Goal: Transaction & Acquisition: Download file/media

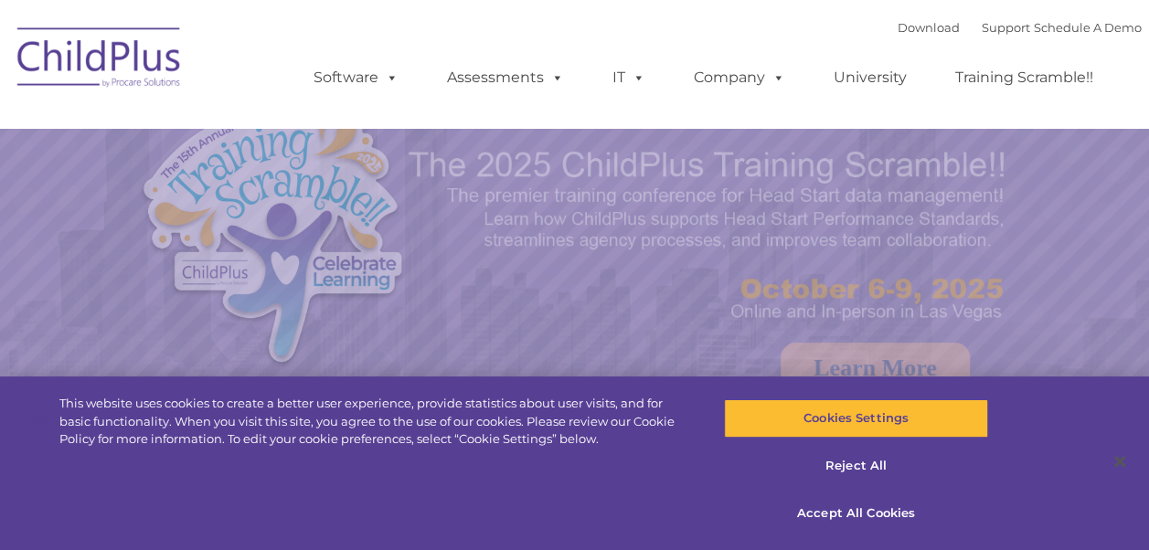
select select "MEDIUM"
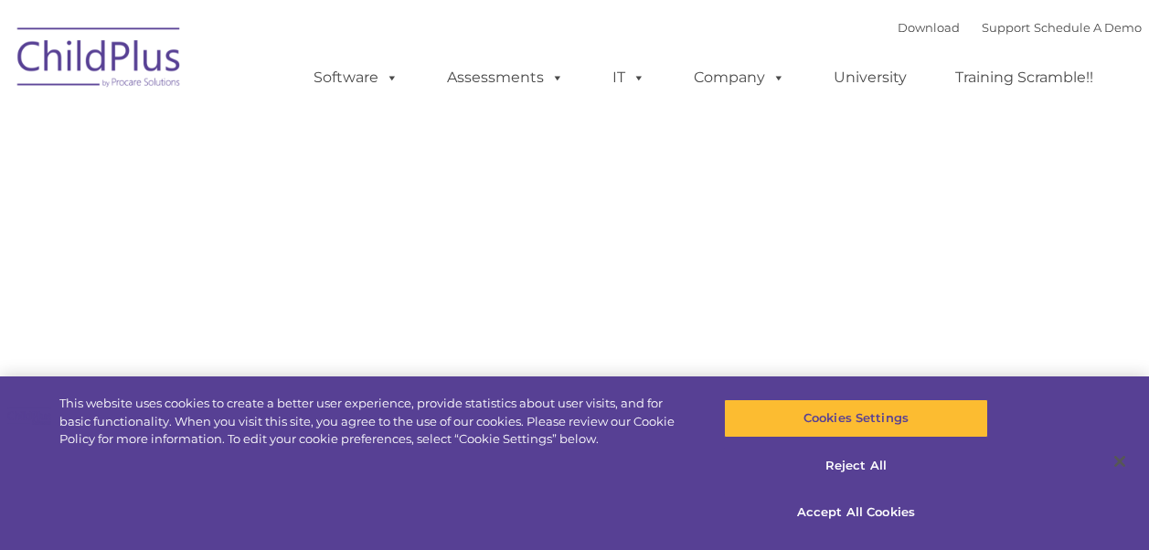
type input ""
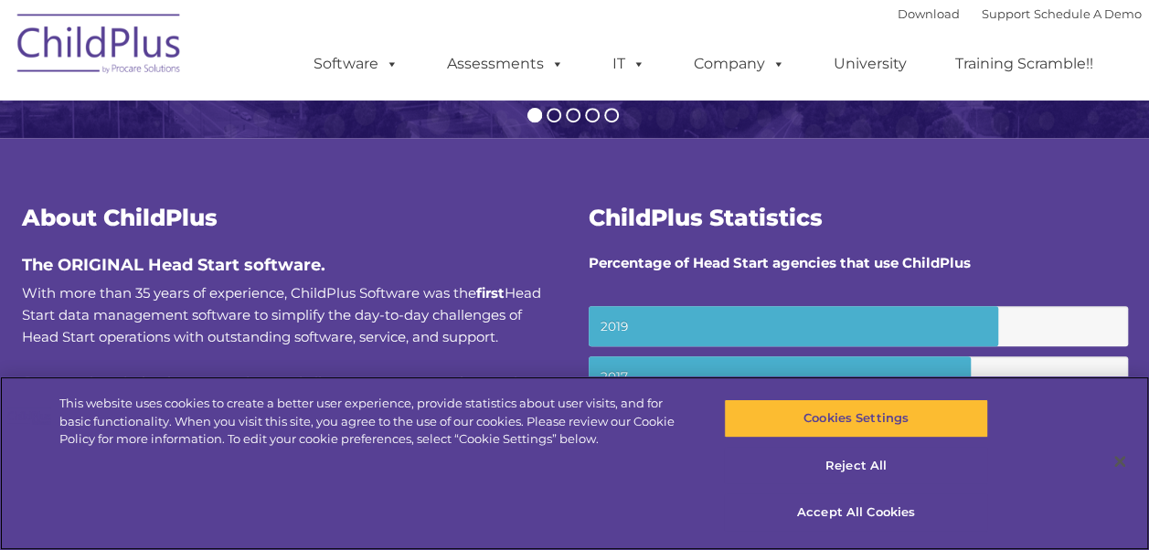
scroll to position [552, 0]
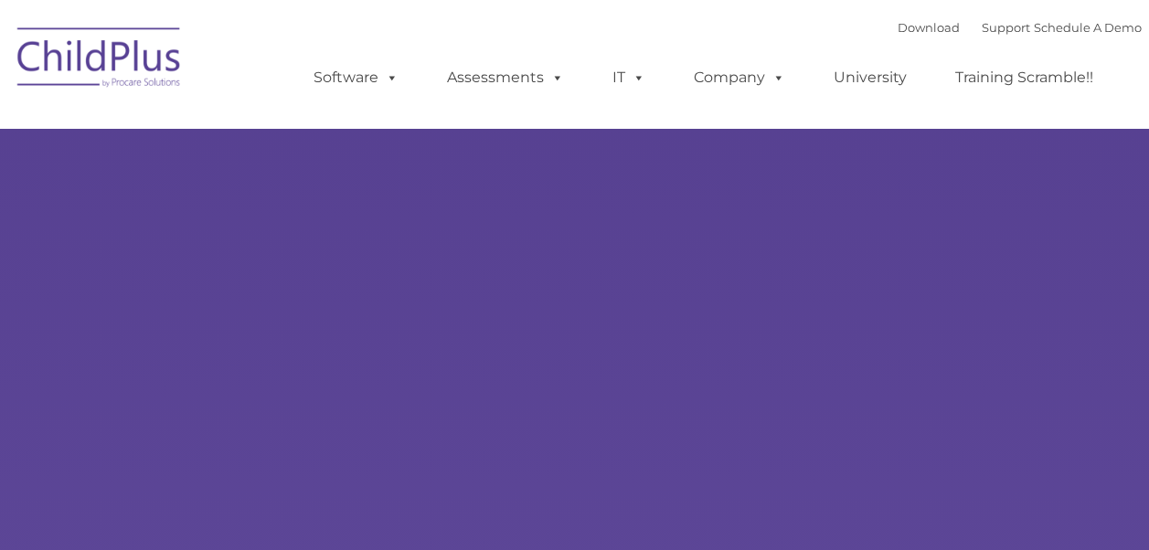
type input ""
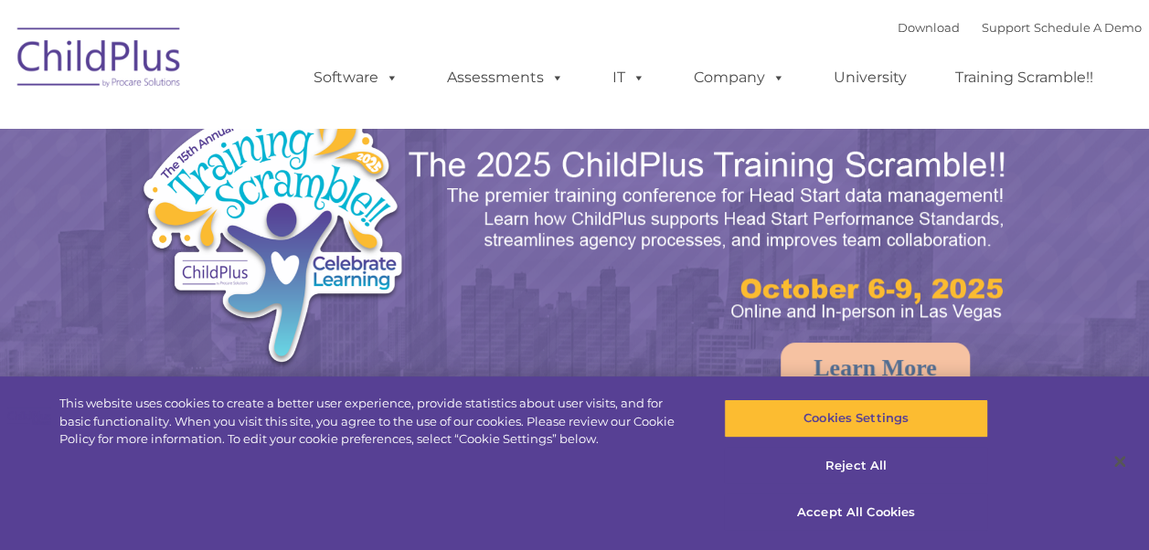
select select "MEDIUM"
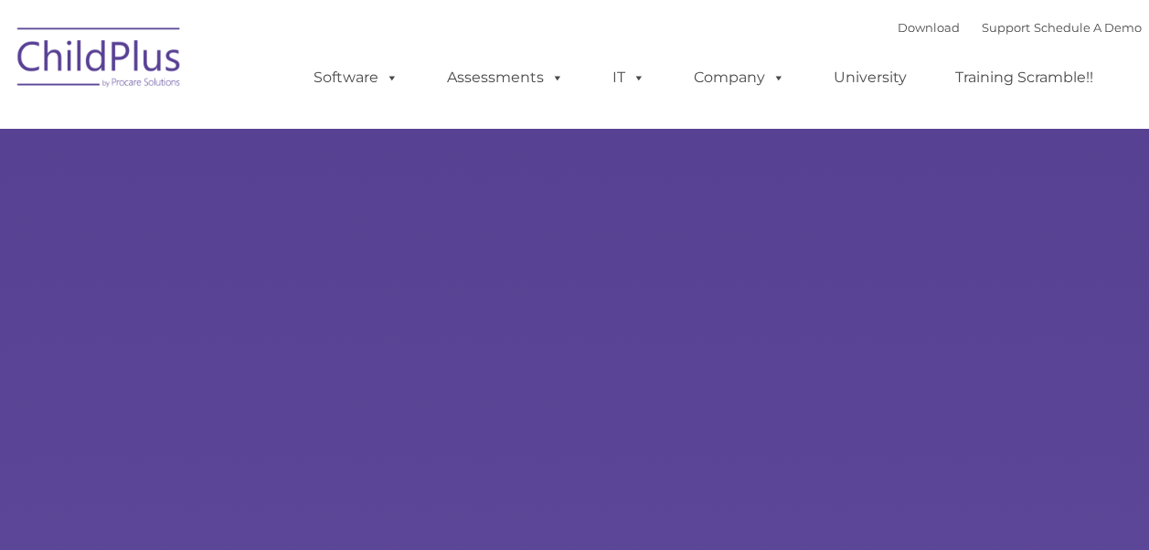
type input ""
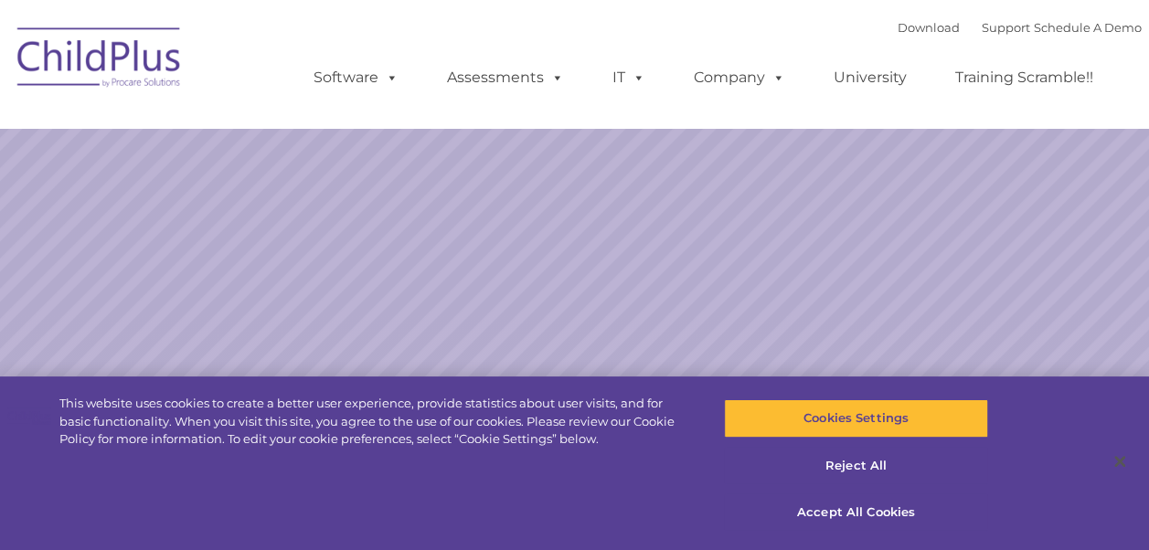
select select "MEDIUM"
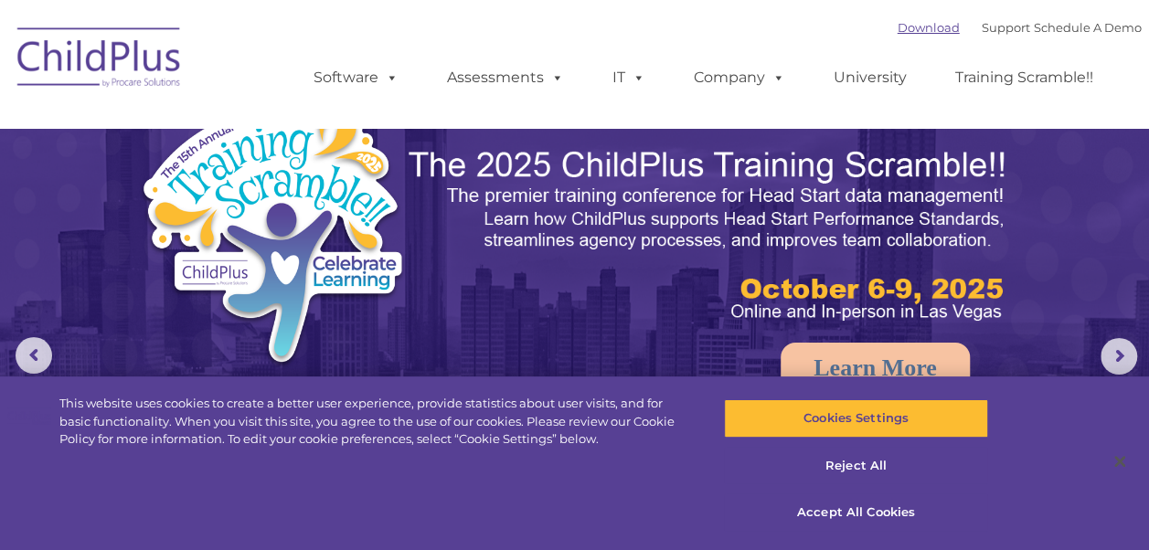
click at [897, 31] on link "Download" at bounding box center [928, 27] width 62 height 15
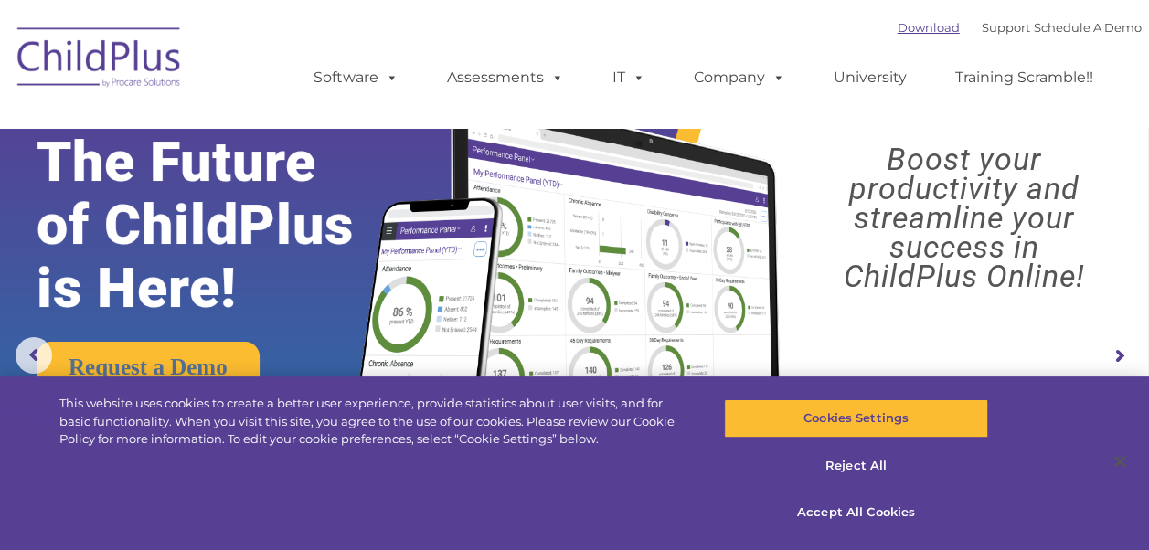
click at [902, 24] on link "Download" at bounding box center [928, 27] width 62 height 15
